Goal: Navigation & Orientation: Find specific page/section

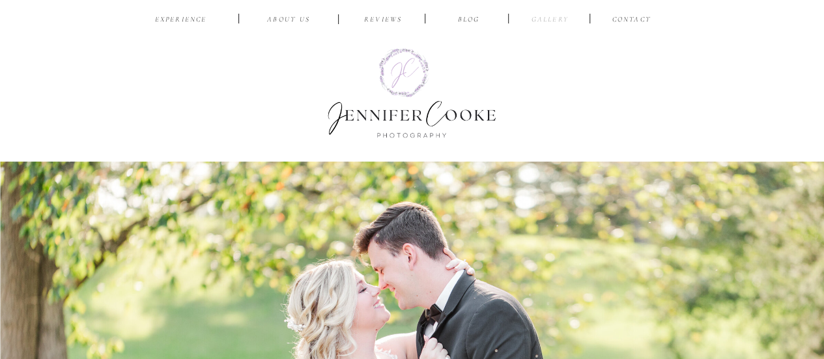
click at [542, 20] on nav "Gallery" at bounding box center [550, 20] width 44 height 12
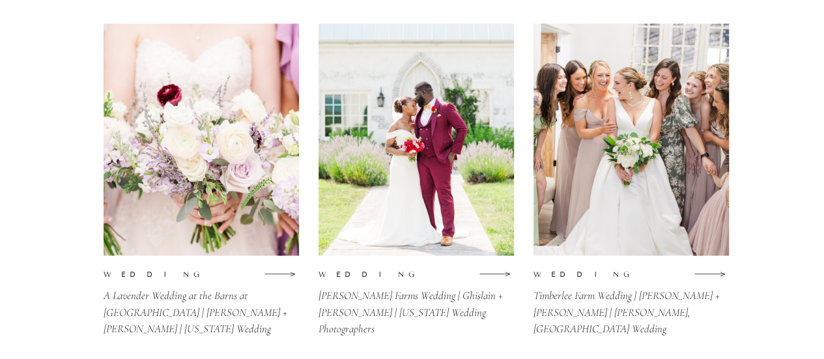
scroll to position [869, 0]
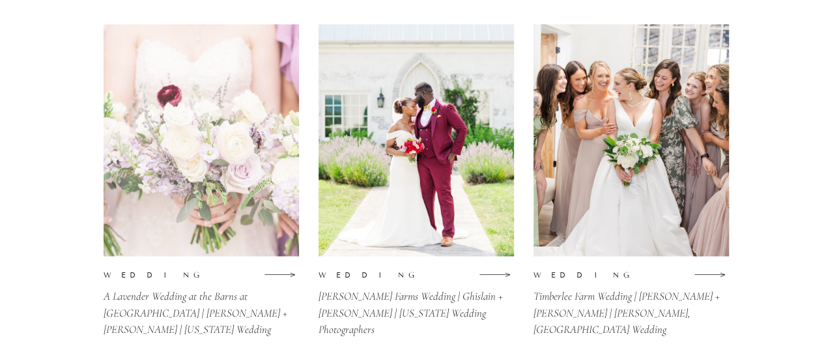
click at [184, 218] on div at bounding box center [201, 140] width 195 height 232
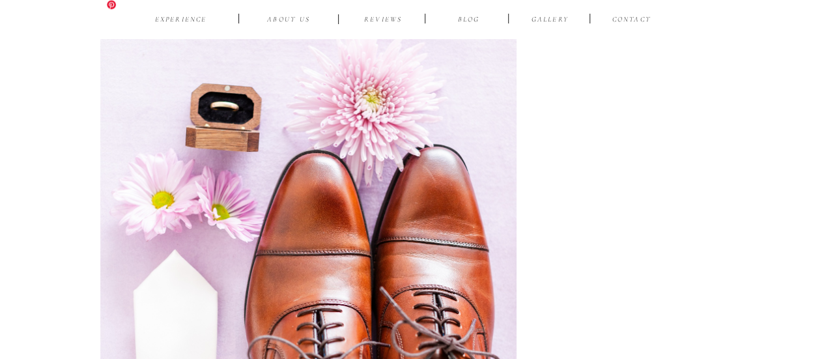
scroll to position [3042, 0]
